Goal: Task Accomplishment & Management: Use online tool/utility

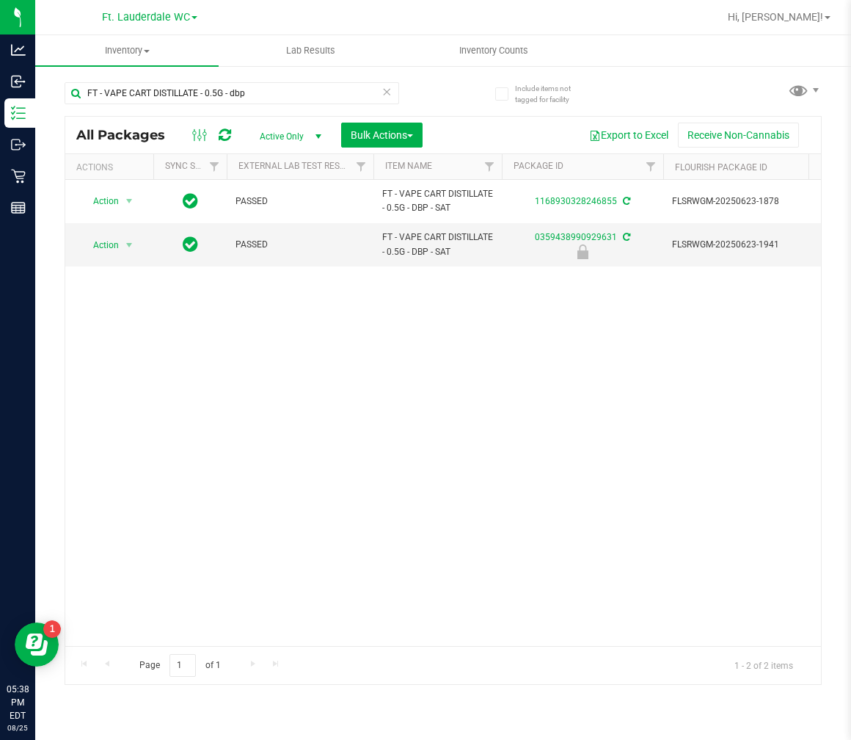
scroll to position [0, 397]
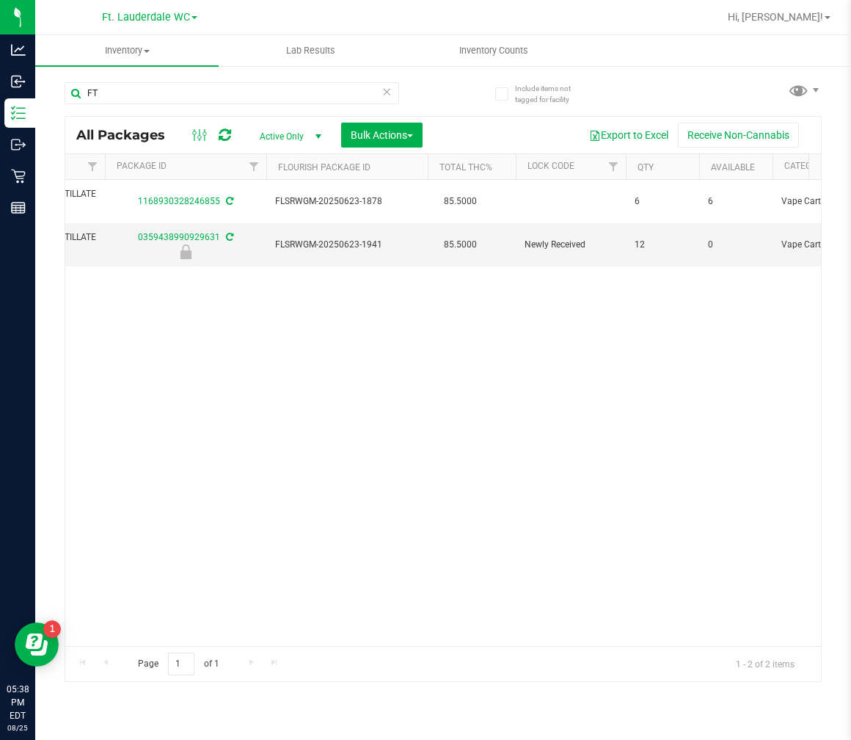
type input "F"
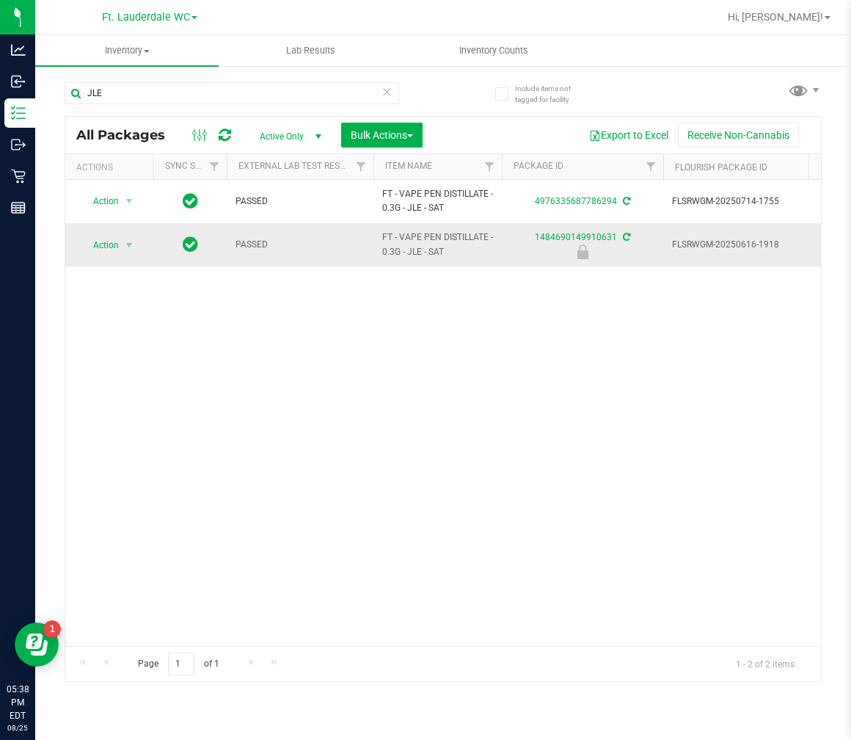
type input "JLE"
click at [106, 245] on span "Action" at bounding box center [100, 245] width 40 height 21
click at [126, 421] on li "Unlock package" at bounding box center [128, 420] width 94 height 22
click at [387, 90] on icon at bounding box center [387, 91] width 10 height 18
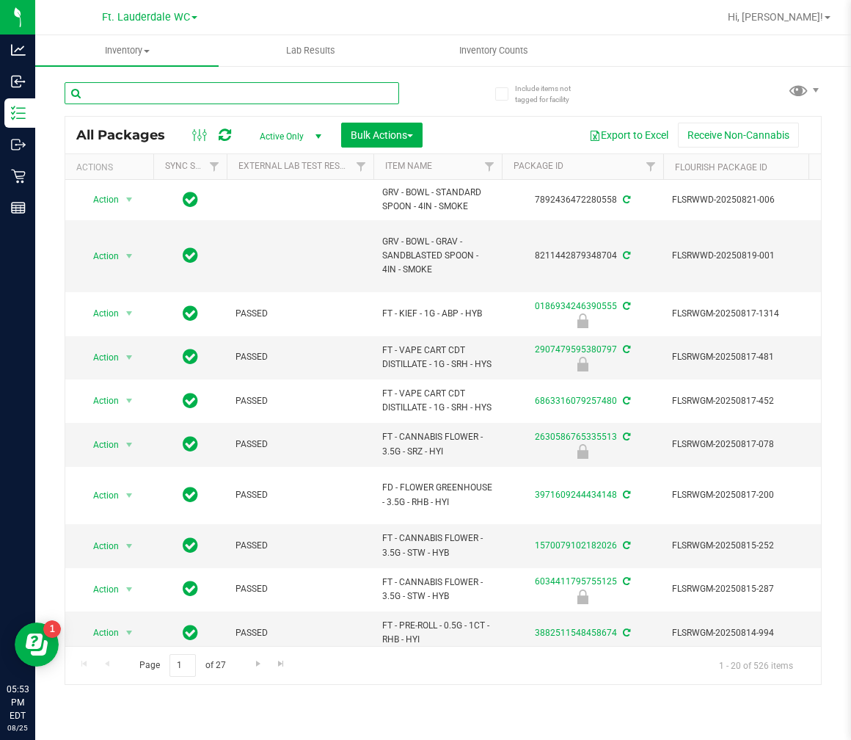
click at [268, 88] on input "text" at bounding box center [232, 93] width 335 height 22
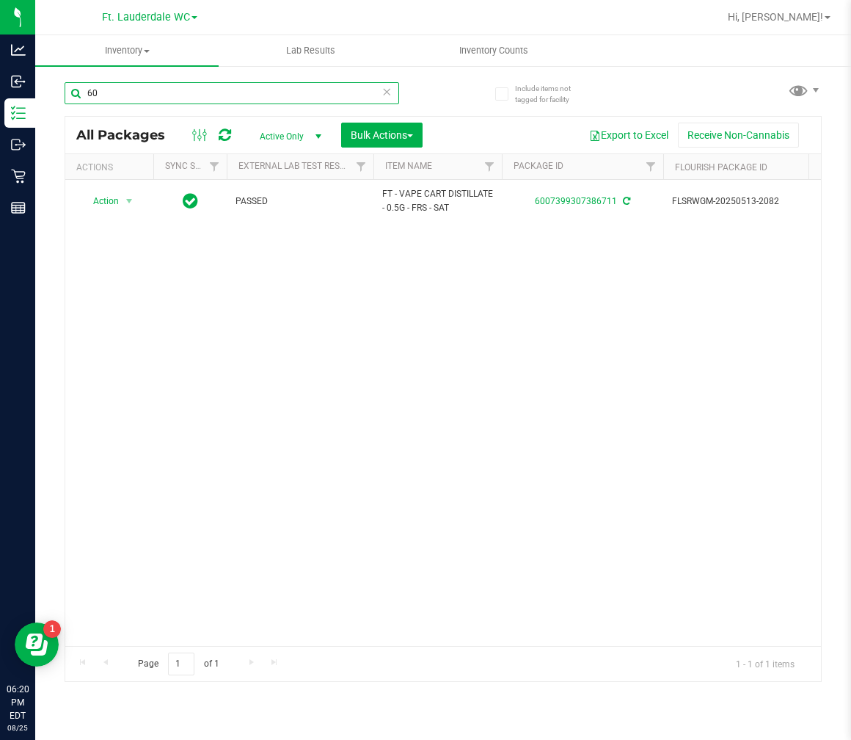
type input "6"
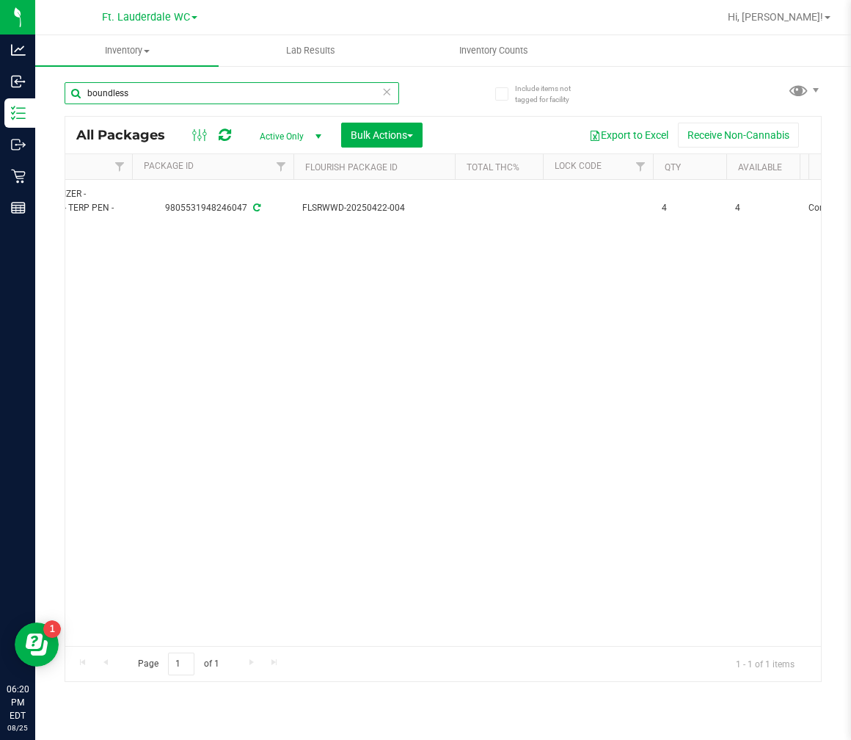
scroll to position [0, 412]
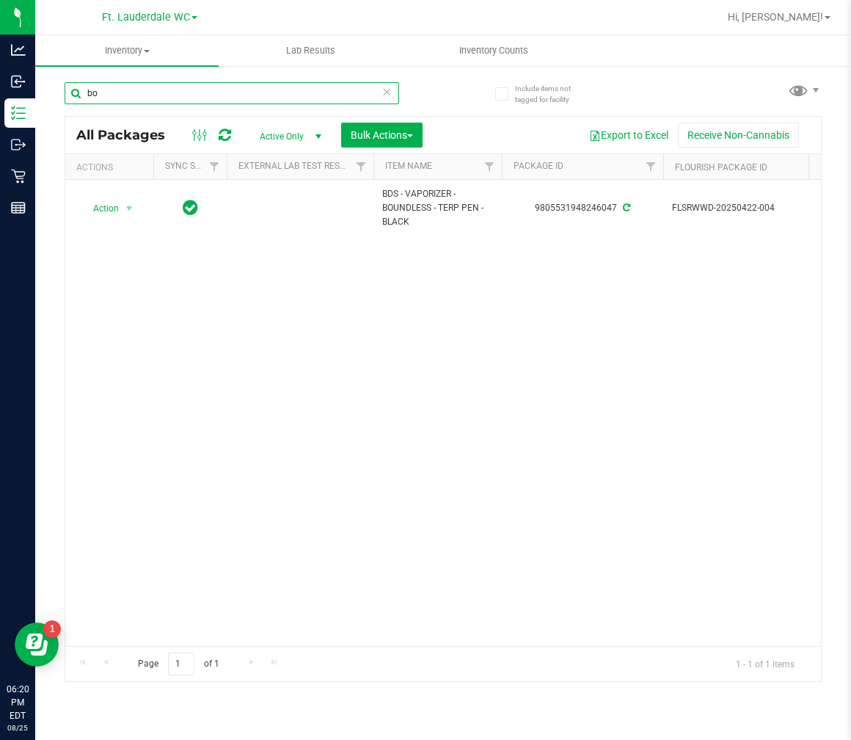
type input "b"
type input "silo"
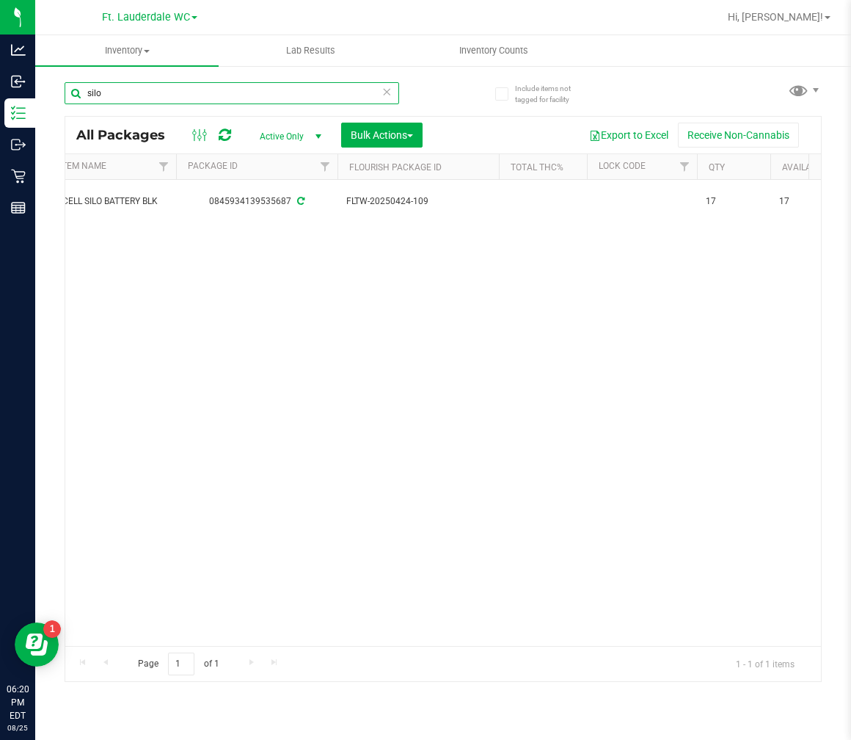
scroll to position [0, 415]
